Goal: Transaction & Acquisition: Purchase product/service

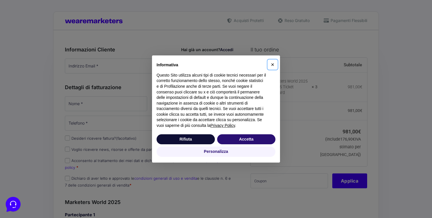
click at [273, 65] on span "×" at bounding box center [272, 64] width 3 height 6
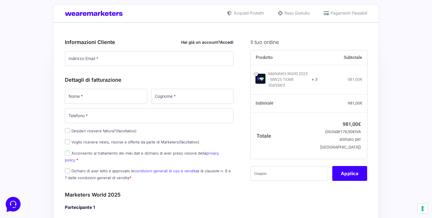
scroll to position [11, 0]
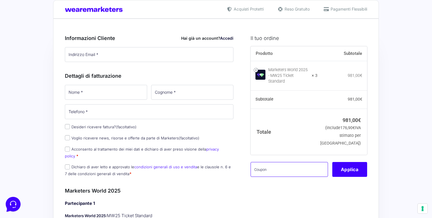
click at [265, 175] on input "text" at bounding box center [289, 169] width 77 height 15
type input "MW10GM"
click at [352, 175] on button "Applica" at bounding box center [349, 169] width 35 height 15
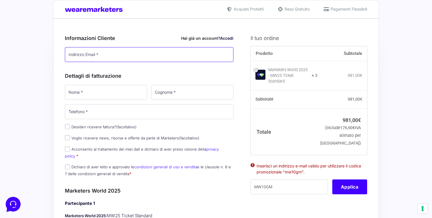
click at [132, 58] on input "Indirizzo Email *" at bounding box center [149, 54] width 169 height 15
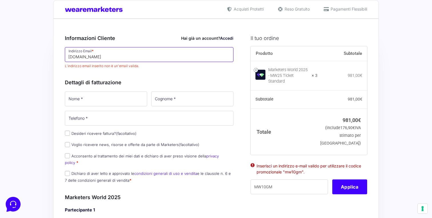
type input "marzi.giu"
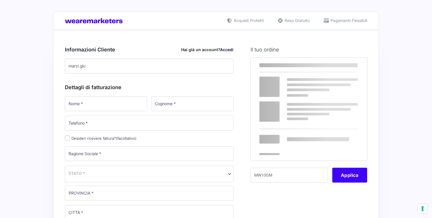
select select
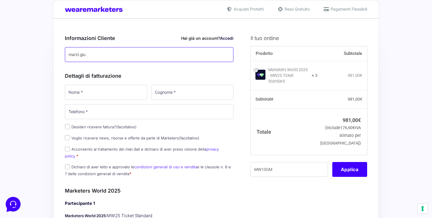
click at [95, 56] on input "marzi.giu" at bounding box center [149, 54] width 169 height 15
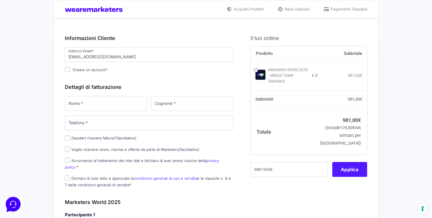
click at [342, 173] on button "Applica" at bounding box center [349, 169] width 35 height 15
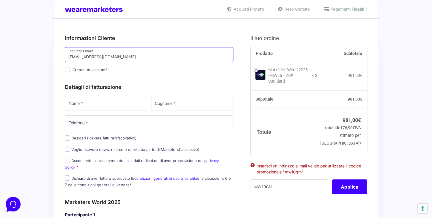
click at [79, 57] on input "marzi.giu@gmail.com" at bounding box center [149, 54] width 169 height 15
type input "marzari.giu@gmail.com"
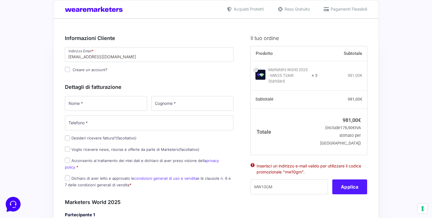
click at [348, 193] on button "Applica" at bounding box center [349, 186] width 35 height 15
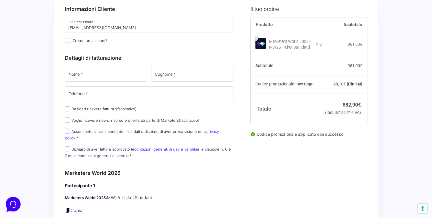
scroll to position [41, 0]
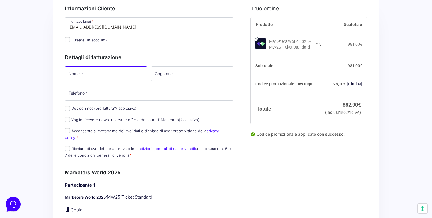
click at [114, 75] on input "Nome *" at bounding box center [106, 73] width 82 height 15
type input "Emiliano"
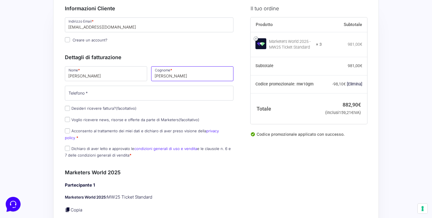
type input "Politano"
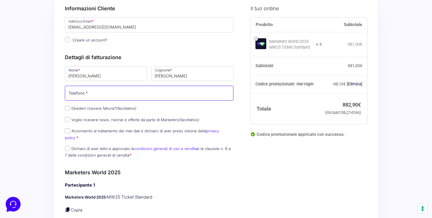
click at [80, 95] on input "Telefono *" at bounding box center [149, 93] width 169 height 15
type input "3483361198"
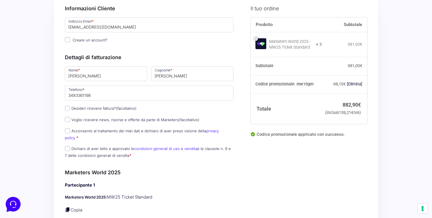
click at [76, 110] on label "Desideri ricevere fattura? (facoltativo)" at bounding box center [101, 108] width 72 height 5
click at [70, 110] on input "Desideri ricevere fattura? (facoltativo)" at bounding box center [67, 108] width 5 height 5
checkbox input "true"
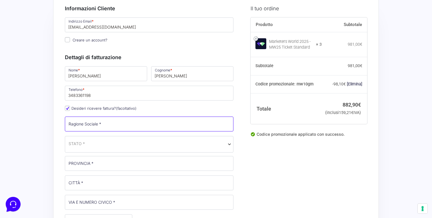
click at [82, 122] on input "Ragione Sociale *" at bounding box center [149, 124] width 169 height 15
type input "Emiliano Politano"
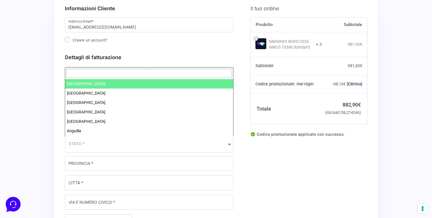
click at [91, 147] on span "STATO *" at bounding box center [149, 144] width 169 height 17
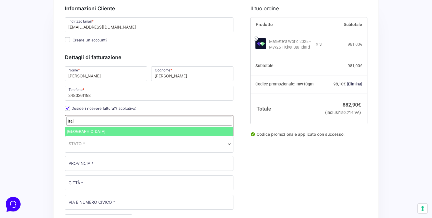
type input "ital"
select select "IT"
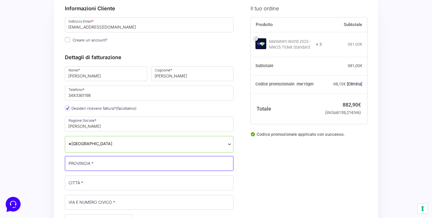
click at [95, 165] on input "PROVINCIA *" at bounding box center [149, 163] width 169 height 15
type input "Falconara Albanese"
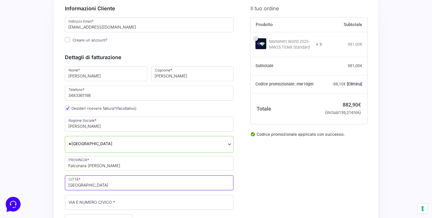
type input "Cosenza"
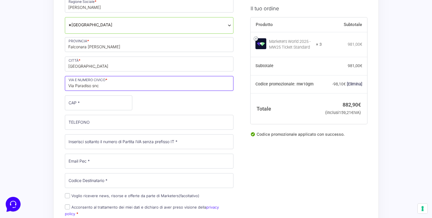
scroll to position [160, 0]
type input "Via Paradiso snc"
click at [91, 105] on input "CAP *" at bounding box center [98, 102] width 67 height 15
type input "87030"
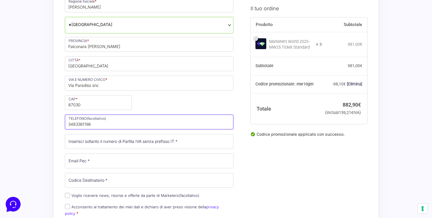
type input "3483361198"
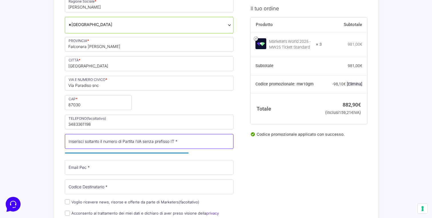
click at [100, 139] on input "Partita Iva *" at bounding box center [149, 141] width 169 height 15
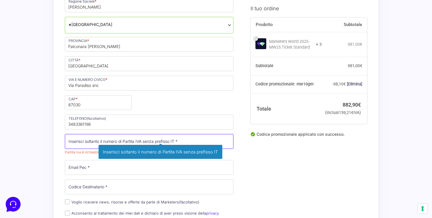
paste input "03853060782"
type input "03853060782"
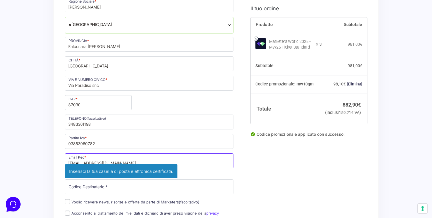
type input "emilianopolitano@pec.it"
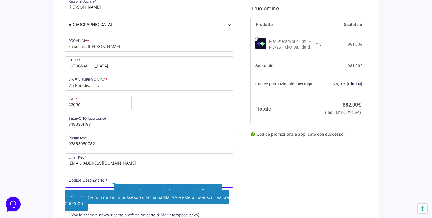
paste input "M5UXCR1"
type input "M5UXCR1"
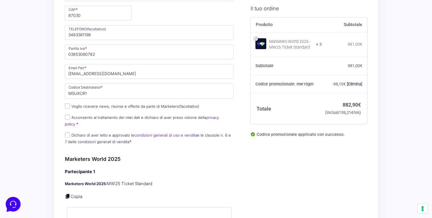
scroll to position [250, 0]
click at [66, 132] on input "Dichiaro di aver letto e approvato le condizioni generali di uso e vendita e le…" at bounding box center [67, 134] width 5 height 5
checkbox input "true"
click at [68, 121] on p "Acconsento al trattamento dei miei dati e dichiaro di aver preso visione della …" at bounding box center [149, 120] width 173 height 15
click at [68, 114] on p "Acconsento al trattamento dei miei dati e dichiaro di aver preso visione della …" at bounding box center [149, 120] width 173 height 15
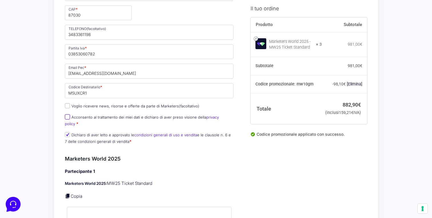
click at [68, 118] on input "Acconsento al trattamento dei miei dati e dichiaro di aver preso visione della …" at bounding box center [67, 116] width 5 height 5
checkbox input "true"
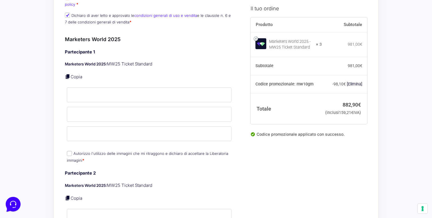
scroll to position [370, 0]
click at [87, 87] on input "Nome *" at bounding box center [149, 94] width 165 height 15
click at [107, 92] on input "Nome *" at bounding box center [149, 94] width 165 height 15
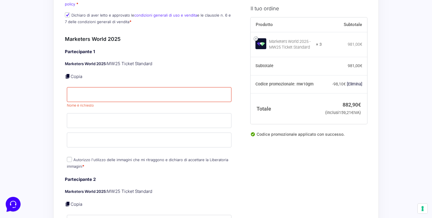
click at [46, 74] on div "Acquisti Protetti Reso Gratuito Pagamenti Flessibili Riepilogo Ordine 882,90 € …" at bounding box center [216, 220] width 432 height 1181
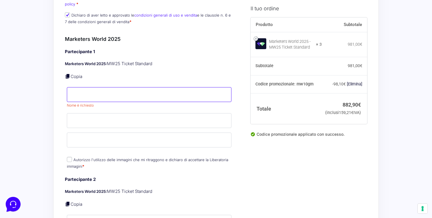
click at [82, 87] on input "Nome *" at bounding box center [149, 94] width 165 height 15
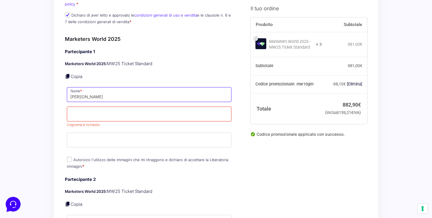
click at [97, 90] on input "Emiliano" at bounding box center [149, 94] width 165 height 15
type input "Emiliano"
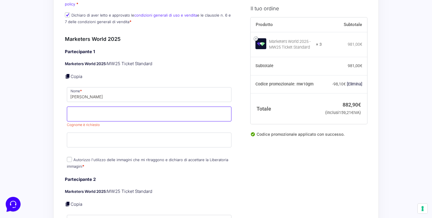
click at [87, 107] on input "Cognome *" at bounding box center [149, 114] width 165 height 15
type input "Politano"
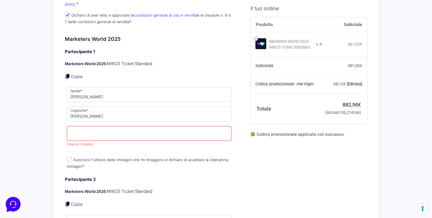
click at [71, 149] on div "Partecipante 1 Marketers World 2025: MW25 Ticket Standard Copia Nome * Emiliano…" at bounding box center [149, 110] width 169 height 122
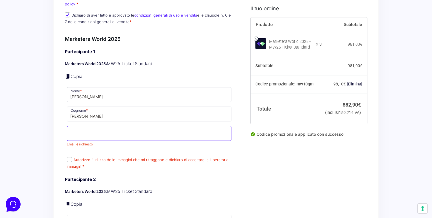
click at [76, 134] on input "Email *" at bounding box center [149, 133] width 165 height 15
type input "emiliano@teraskool.com"
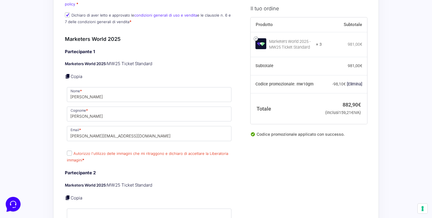
click at [71, 152] on span "Autorizzo l'utilizzo delle immagini che mi ritraggono e dichiaro di accettare l…" at bounding box center [147, 157] width 161 height 12
click at [70, 151] on input "Autorizzo l'utilizzo delle immagini che mi ritraggono e dichiaro di accettare l…" at bounding box center [69, 153] width 5 height 5
checkbox input "true"
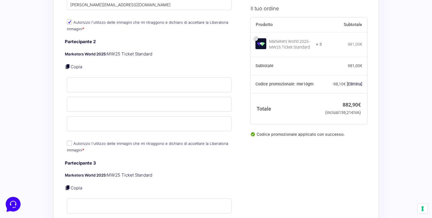
scroll to position [502, 0]
click at [99, 89] on div "Partecipante 2 Marketers World 2025: MW25 Ticket Standard Copia Nome * Cognome …" at bounding box center [149, 95] width 169 height 115
click at [95, 78] on input "Nome *" at bounding box center [149, 84] width 165 height 15
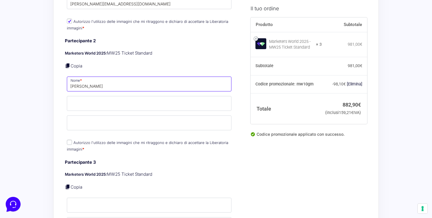
type input "Giulia"
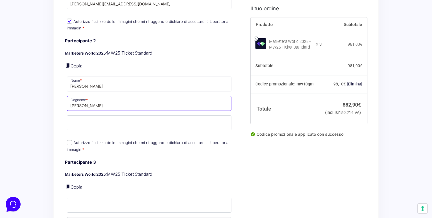
type input "Marzari"
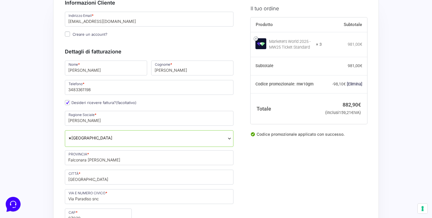
scroll to position [0, 0]
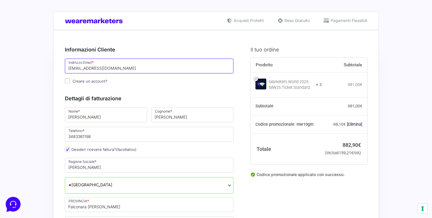
click at [94, 69] on input "marzari.giu@gmail.com" at bounding box center [149, 66] width 169 height 15
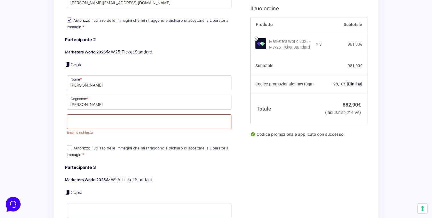
scroll to position [543, 0]
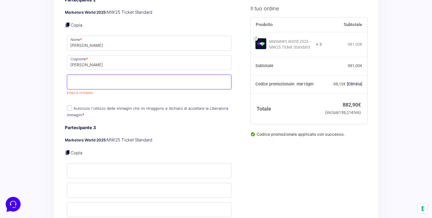
click at [95, 76] on input "Email *" at bounding box center [149, 82] width 165 height 15
paste input "marzari.giu@gmail.com"
type input "marzari.giu@gmail.com"
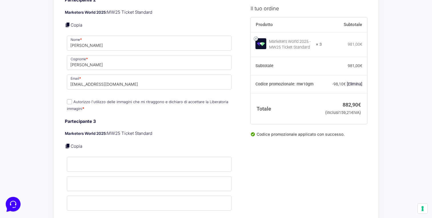
click at [77, 103] on label "Autorizzo l'utilizzo delle immagini che mi ritraggono e dichiaro di accettare l…" at bounding box center [147, 104] width 161 height 11
click at [72, 103] on input "Autorizzo l'utilizzo delle immagini che mi ritraggono e dichiaro di accettare l…" at bounding box center [69, 101] width 5 height 5
checkbox input "true"
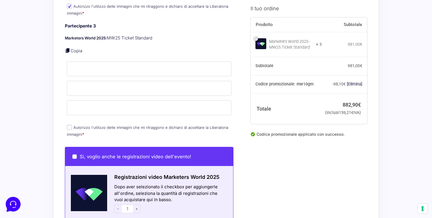
scroll to position [640, 0]
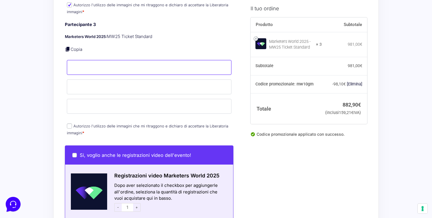
click at [94, 60] on input "Nome *" at bounding box center [149, 67] width 165 height 15
type input "Francesca"
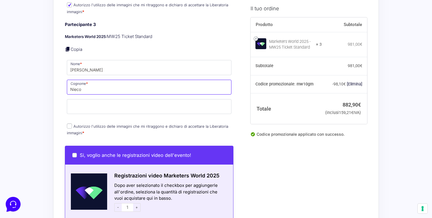
type input "Nieco"
click at [79, 124] on label "Autorizzo l'utilizzo delle immagini che mi ritraggono e dichiaro di accettare l…" at bounding box center [147, 129] width 161 height 11
click at [72, 123] on input "Autorizzo l'utilizzo delle immagini che mi ritraggono e dichiaro di accettare l…" at bounding box center [69, 125] width 5 height 5
checkbox input "true"
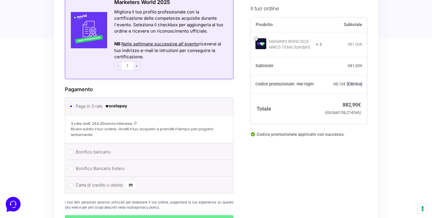
scroll to position [913, 0]
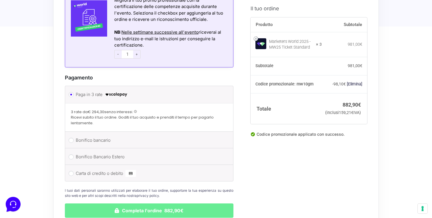
click at [78, 169] on label "Carta di credito o debito" at bounding box center [148, 173] width 145 height 9
click at [74, 171] on input "Carta di credito o debito" at bounding box center [71, 173] width 5 height 5
radio input "true"
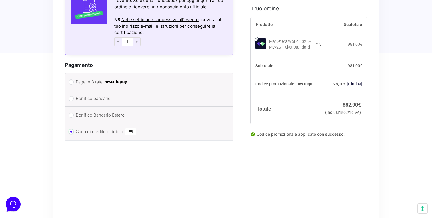
scroll to position [930, 0]
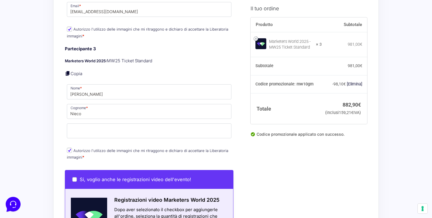
scroll to position [610, 0]
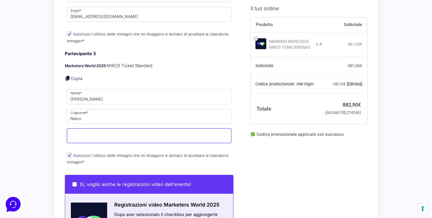
click at [116, 133] on input "Email *" at bounding box center [149, 135] width 165 height 15
paste input "f.nieco78@live.it"
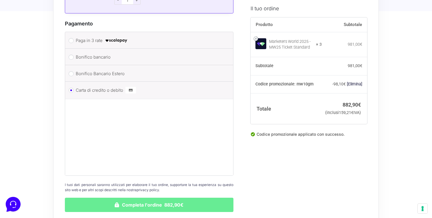
scroll to position [969, 0]
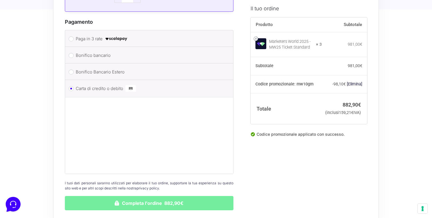
type input "f.nieco78@live.it"
click at [145, 199] on button "Completa l'ordine 882,90€" at bounding box center [149, 203] width 169 height 14
